Goal: Task Accomplishment & Management: Manage account settings

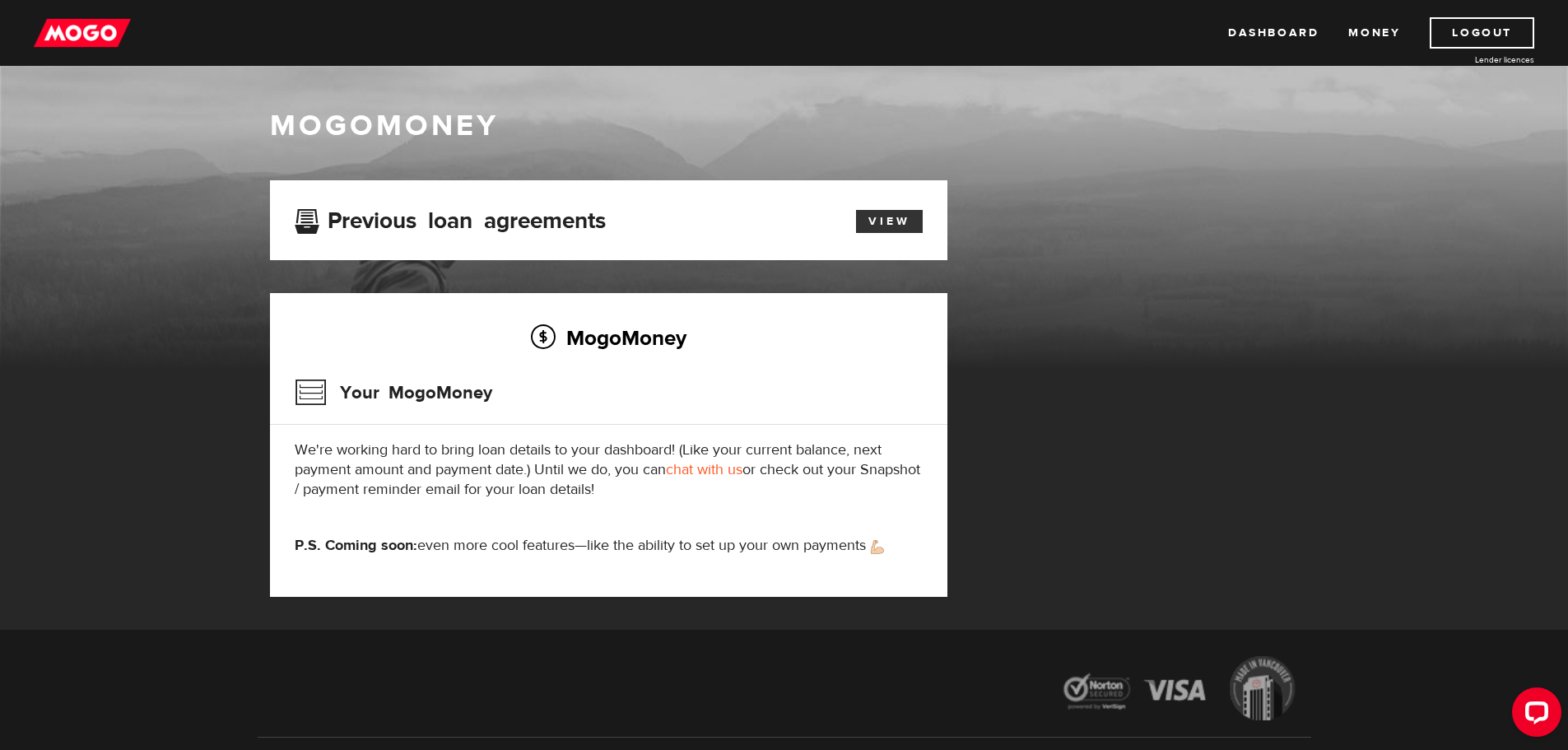
click at [873, 218] on link "View" at bounding box center [888, 221] width 66 height 23
click at [1271, 39] on link "Dashboard" at bounding box center [1274, 33] width 91 height 31
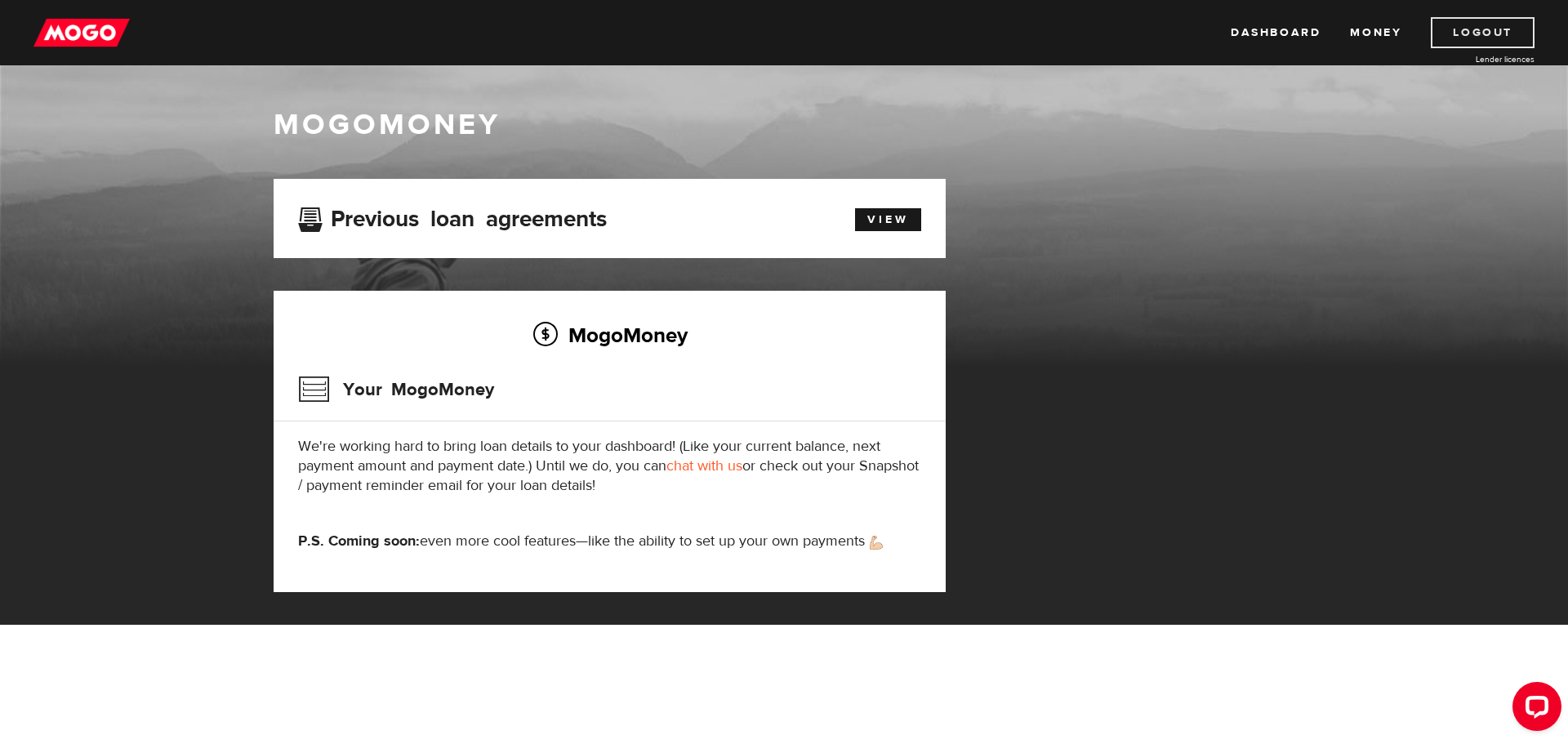
click at [1460, 38] on link "Logout" at bounding box center [1482, 32] width 104 height 31
